Goal: Book appointment/travel/reservation

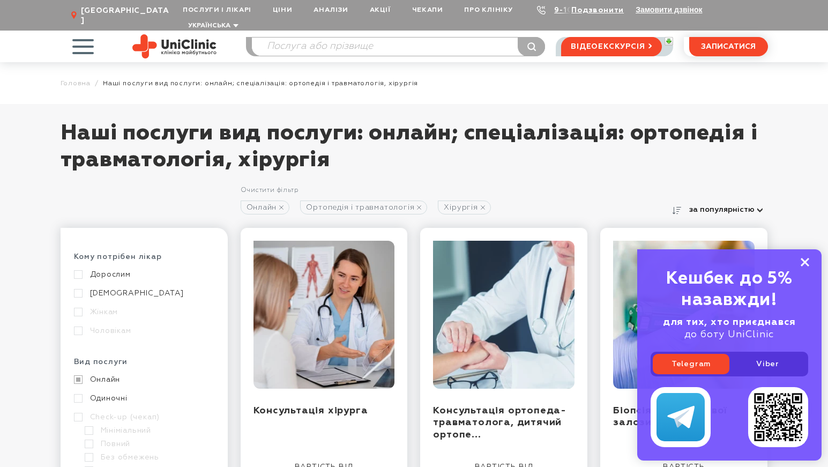
click at [806, 260] on icon at bounding box center [805, 262] width 9 height 9
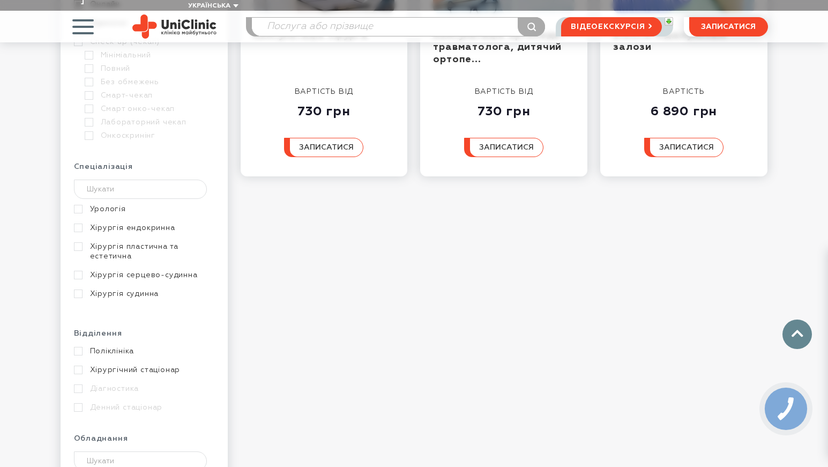
scroll to position [322, 0]
click at [79, 286] on link "Хірургія судинна" at bounding box center [143, 291] width 138 height 10
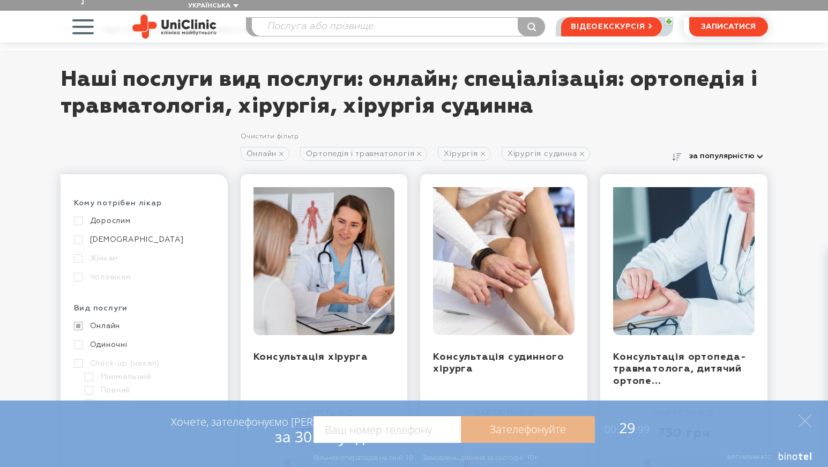
scroll to position [161, 0]
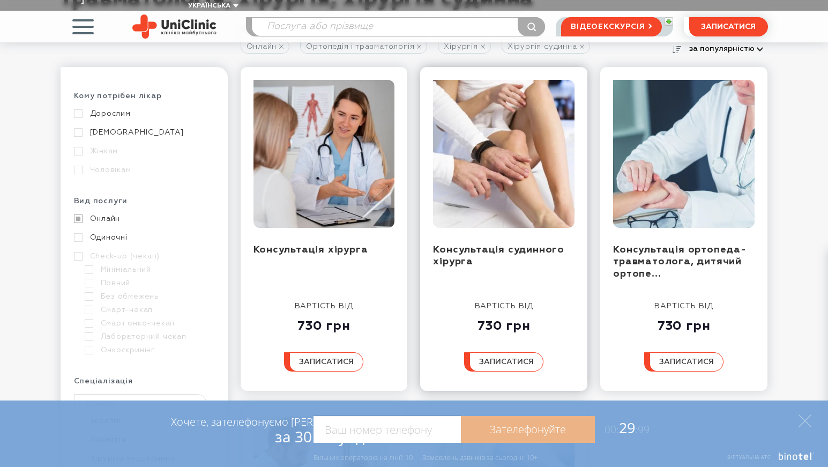
click at [504, 176] on img at bounding box center [504, 154] width 142 height 148
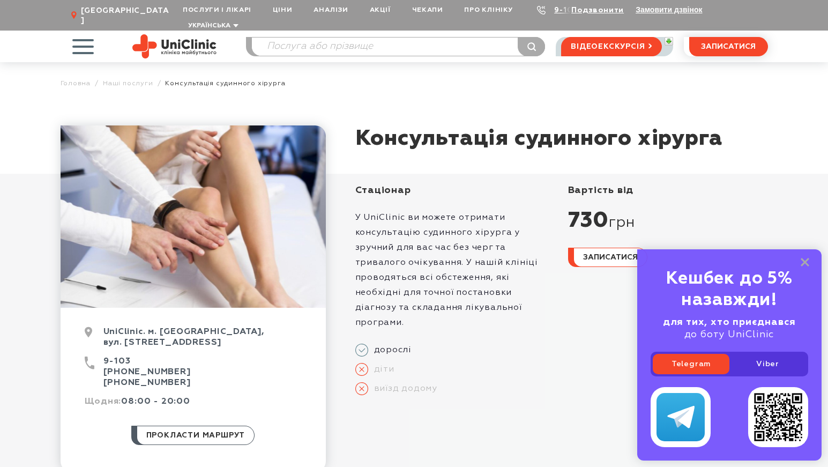
click at [806, 256] on div "Кешбек до 5% назавжди! для тих, хто приєднався до боту UniClinic Telegram Viber" at bounding box center [729, 354] width 184 height 211
click at [803, 262] on icon at bounding box center [805, 262] width 9 height 9
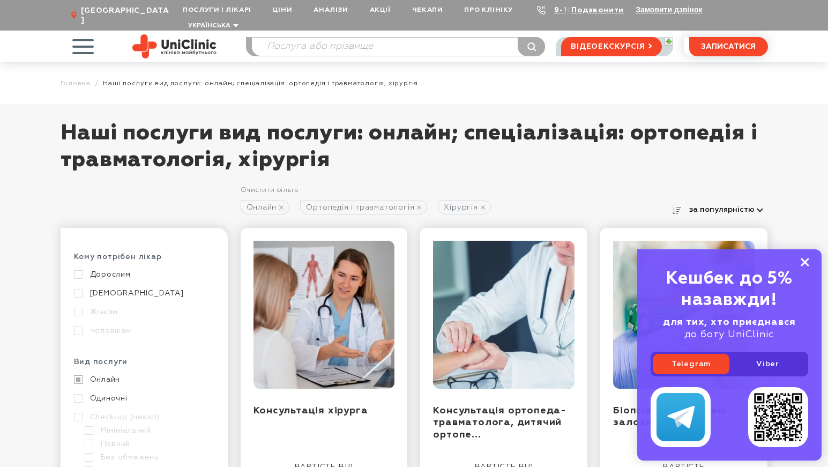
click at [805, 262] on rect at bounding box center [805, 262] width 9 height 9
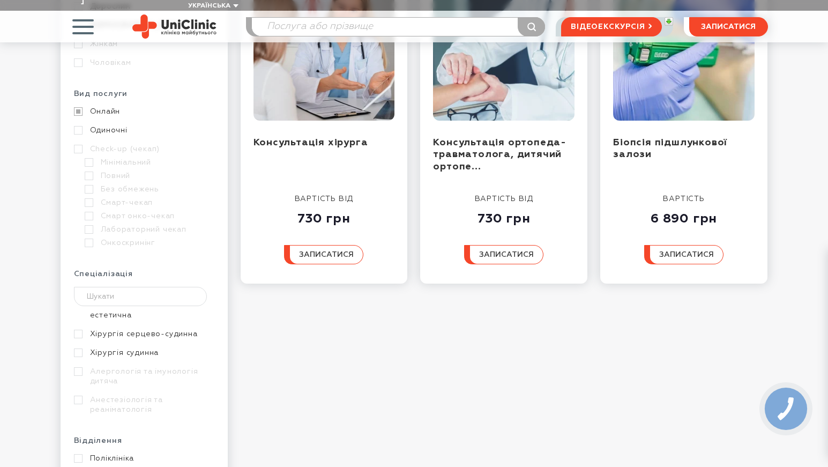
scroll to position [375, 0]
click at [77, 340] on link "Хірургія судинна" at bounding box center [143, 345] width 138 height 10
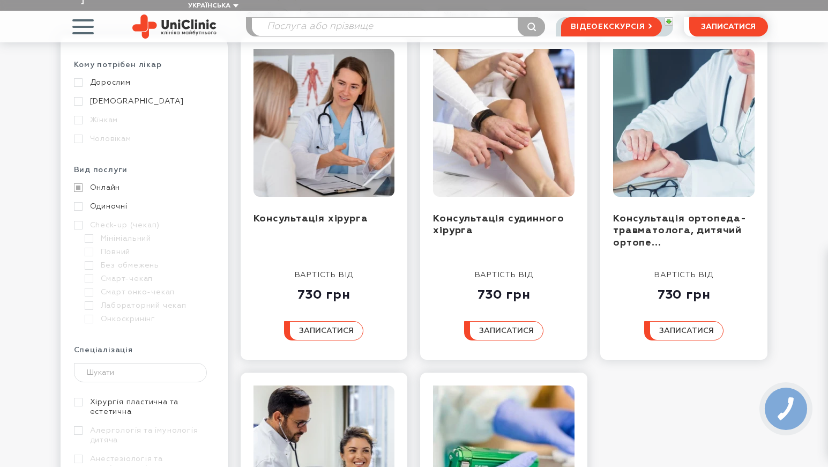
scroll to position [54, 0]
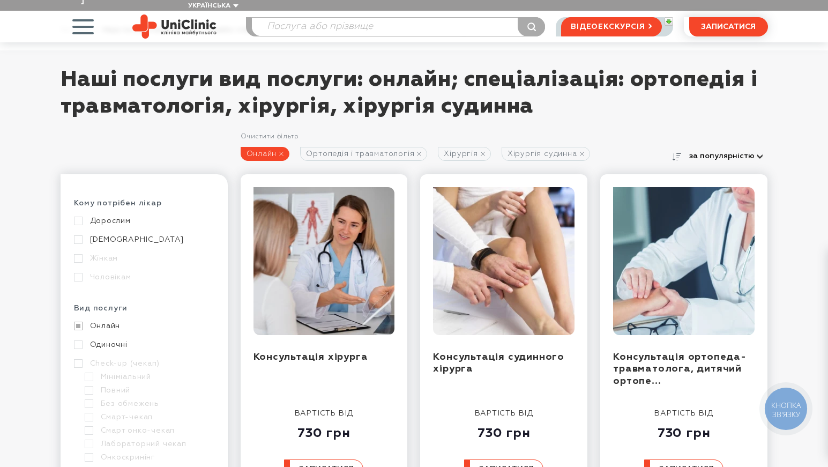
click at [264, 147] on link "Онлайн" at bounding box center [265, 154] width 49 height 14
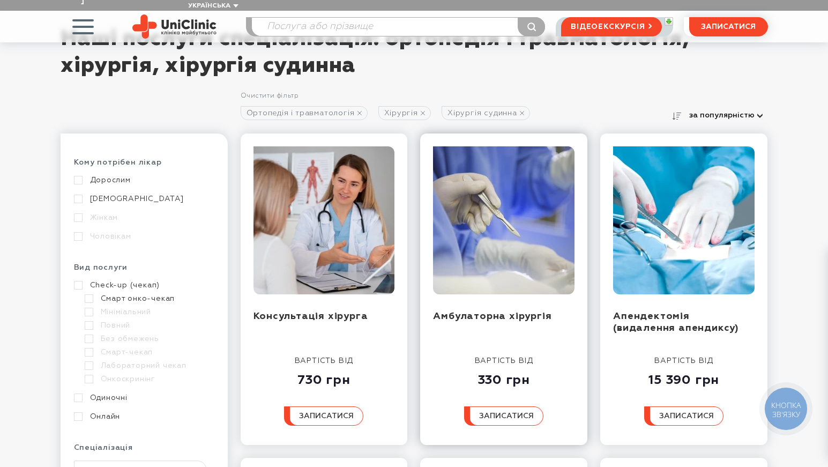
scroll to position [54, 0]
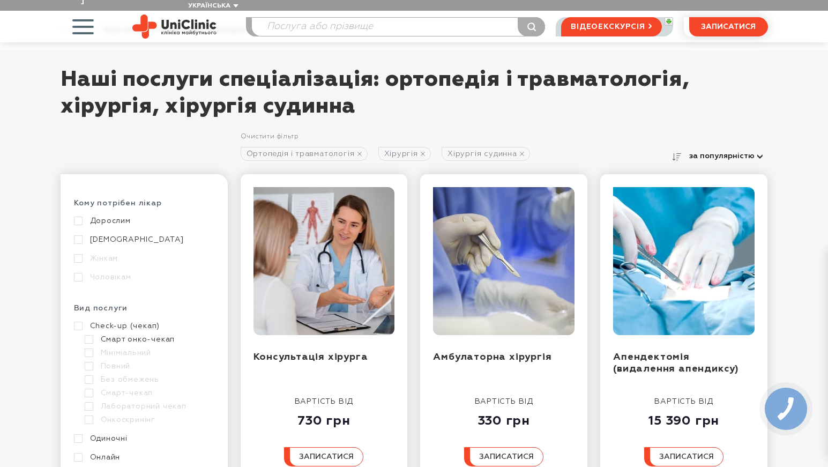
click at [79, 452] on link "Онлайн" at bounding box center [143, 457] width 138 height 10
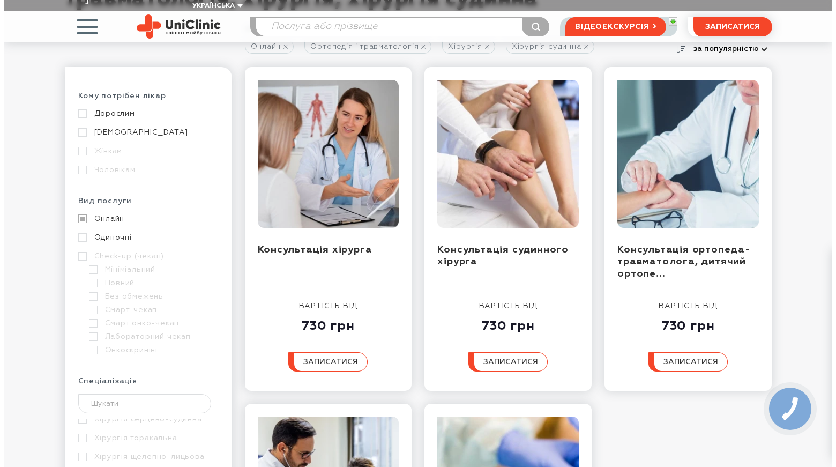
scroll to position [161, 0]
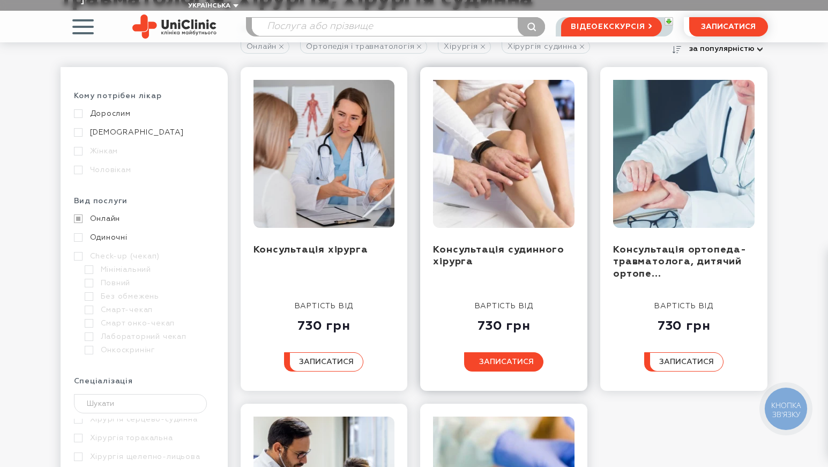
click at [503, 358] on span "записатися" at bounding box center [506, 362] width 55 height 8
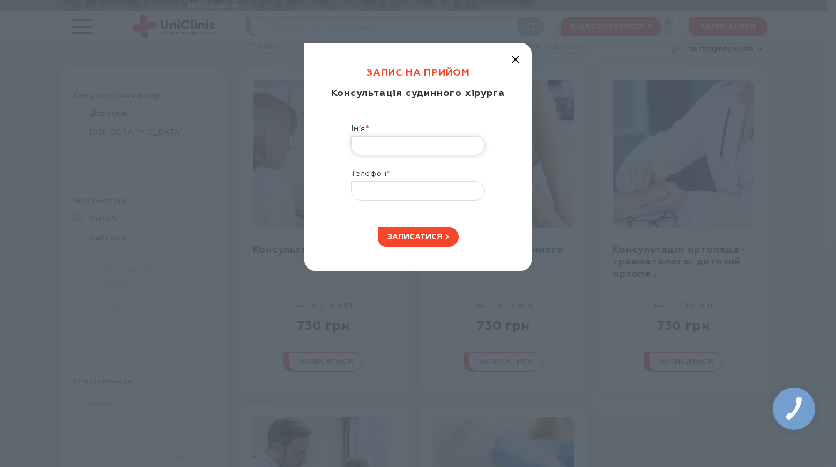
click at [376, 147] on input "Ім’я *" at bounding box center [418, 145] width 134 height 19
type input "С"
type input "Алла"
click at [375, 190] on input "Телефон *" at bounding box center [418, 190] width 134 height 19
type input "+38 (066) 139-67-04"
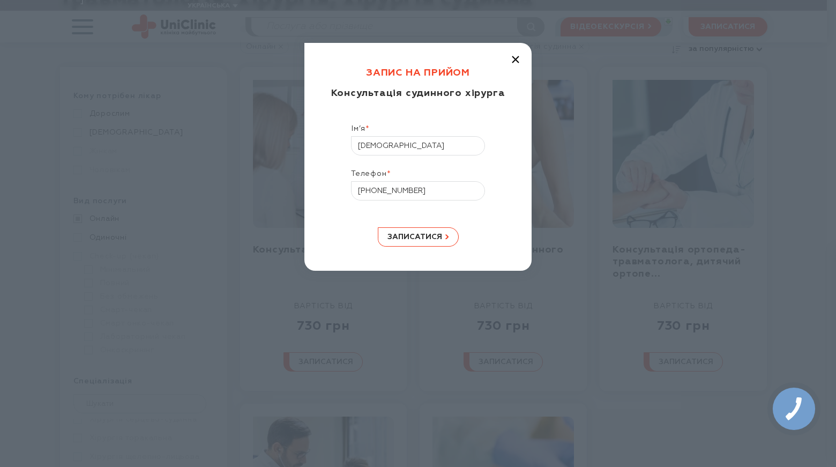
click at [438, 233] on span "записатися" at bounding box center [415, 237] width 55 height 8
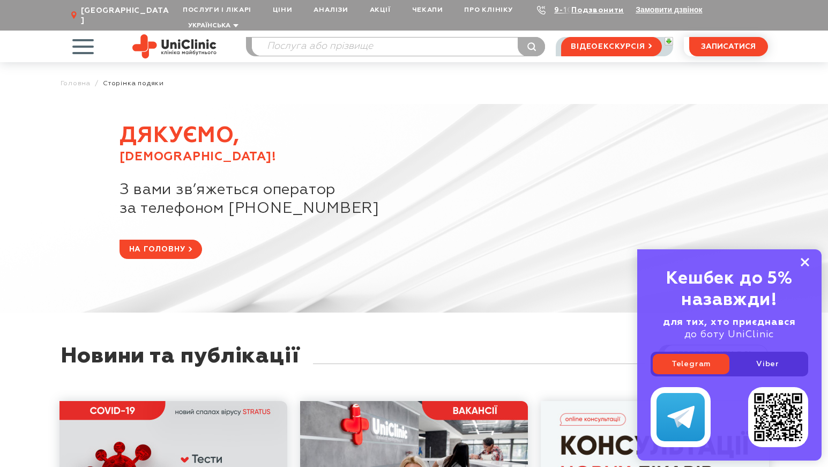
click at [807, 263] on rect at bounding box center [805, 262] width 9 height 9
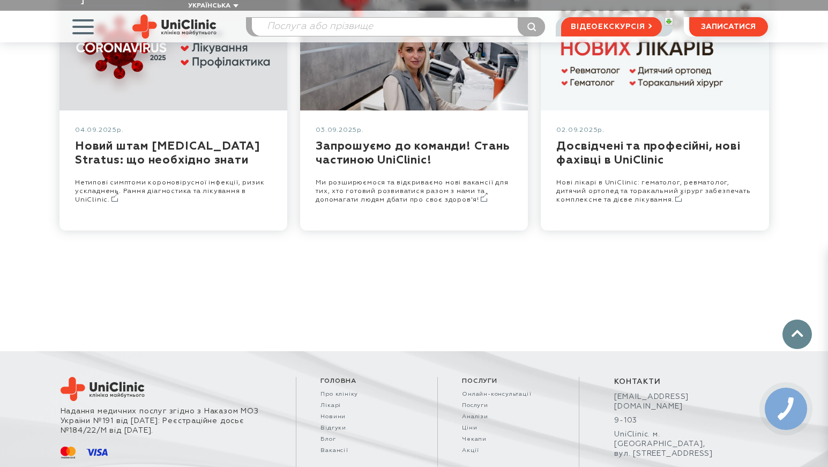
scroll to position [425, 0]
click at [513, 391] on link "Онлайн-консультації" at bounding box center [508, 394] width 93 height 7
